Goal: Navigation & Orientation: Go to known website

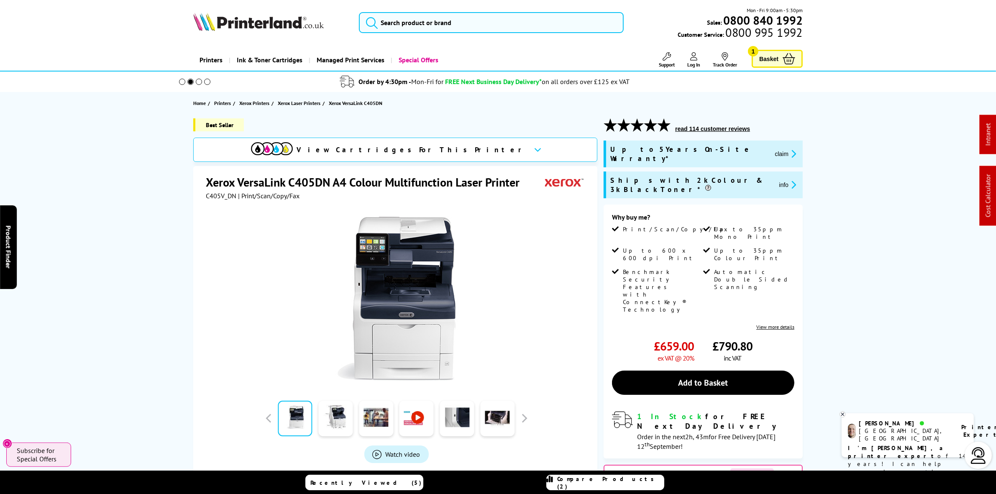
click at [264, 31] on picture at bounding box center [258, 28] width 131 height 8
